Goal: Transaction & Acquisition: Subscribe to service/newsletter

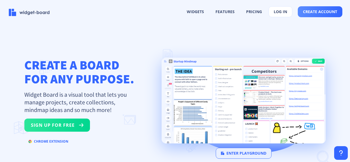
click at [283, 14] on button "log in" at bounding box center [280, 11] width 24 height 11
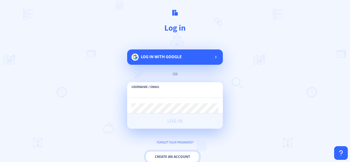
click at [178, 156] on button "Create an account" at bounding box center [172, 156] width 53 height 11
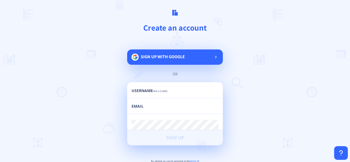
click at [184, 93] on input "text" at bounding box center [174, 93] width 87 height 10
type input "ccarra09"
type input "[EMAIL_ADDRESS][DOMAIN_NAME]"
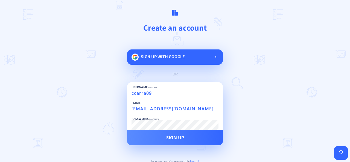
click at [127, 130] on button "Sign Up" at bounding box center [175, 137] width 96 height 15
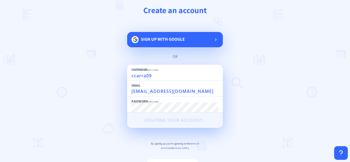
scroll to position [34, 0]
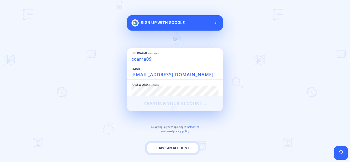
click at [182, 146] on button "I have an account" at bounding box center [172, 148] width 52 height 11
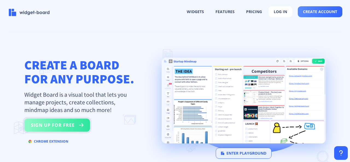
click at [56, 128] on button "sign up for free" at bounding box center [57, 125] width 66 height 13
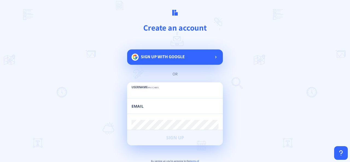
click at [173, 93] on input "text" at bounding box center [174, 93] width 87 height 10
type input "ccarra09"
type input "[EMAIL_ADDRESS][DOMAIN_NAME]"
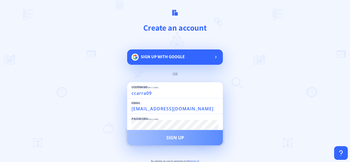
click at [181, 139] on span "Sign Up" at bounding box center [175, 138] width 18 height 4
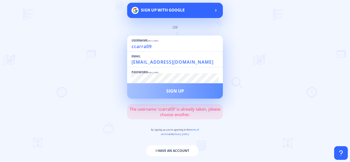
scroll to position [49, 0]
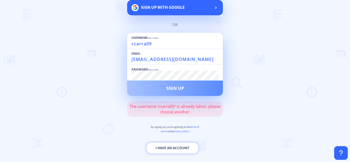
click at [173, 147] on button "I have an account" at bounding box center [172, 148] width 52 height 11
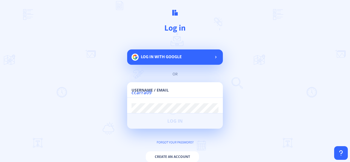
type input "ccarra09"
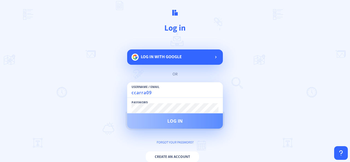
click at [170, 122] on span "Log in" at bounding box center [174, 121] width 15 height 4
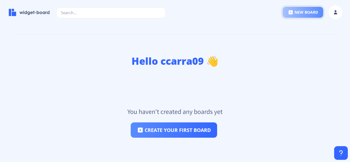
click at [303, 13] on button "new board" at bounding box center [303, 12] width 40 height 11
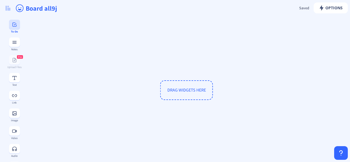
click at [15, 30] on div "To-Do" at bounding box center [14, 31] width 20 height 3
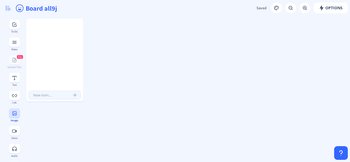
click at [14, 113] on icon at bounding box center [14, 113] width 4 height 4
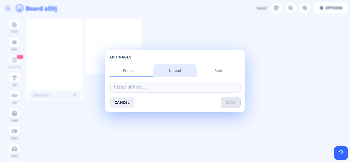
click at [175, 69] on div "Upload" at bounding box center [175, 70] width 12 height 5
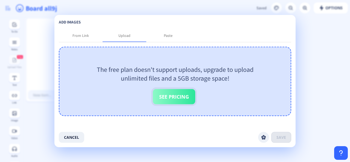
click at [178, 96] on button "See Pricing" at bounding box center [174, 96] width 42 height 15
